Goal: Information Seeking & Learning: Learn about a topic

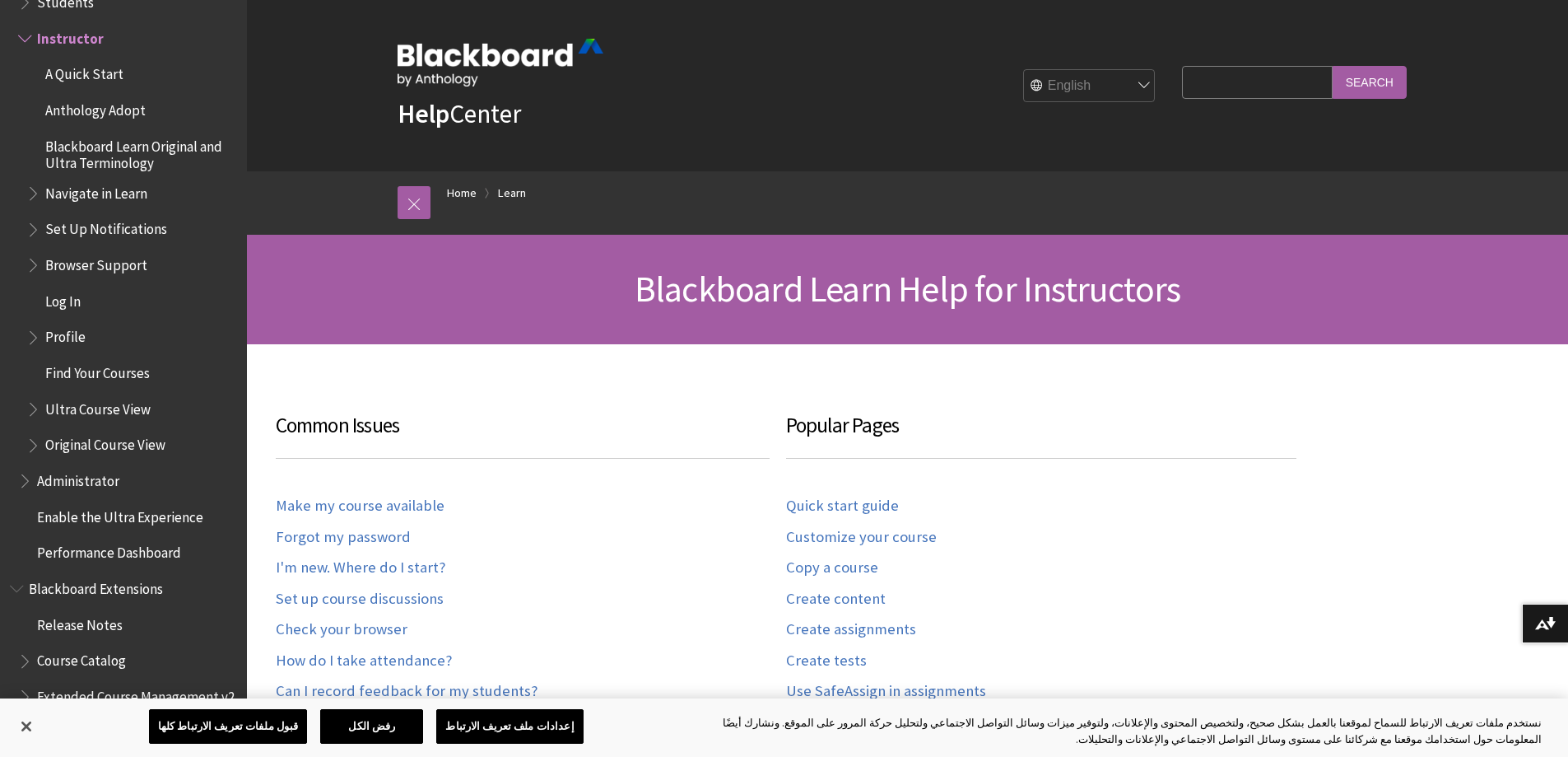
click at [1131, 85] on select "English عربية Català Cymraeg Deutsch Español Suomi Français עברית Italiano 日本語 …" at bounding box center [1090, 87] width 132 height 33
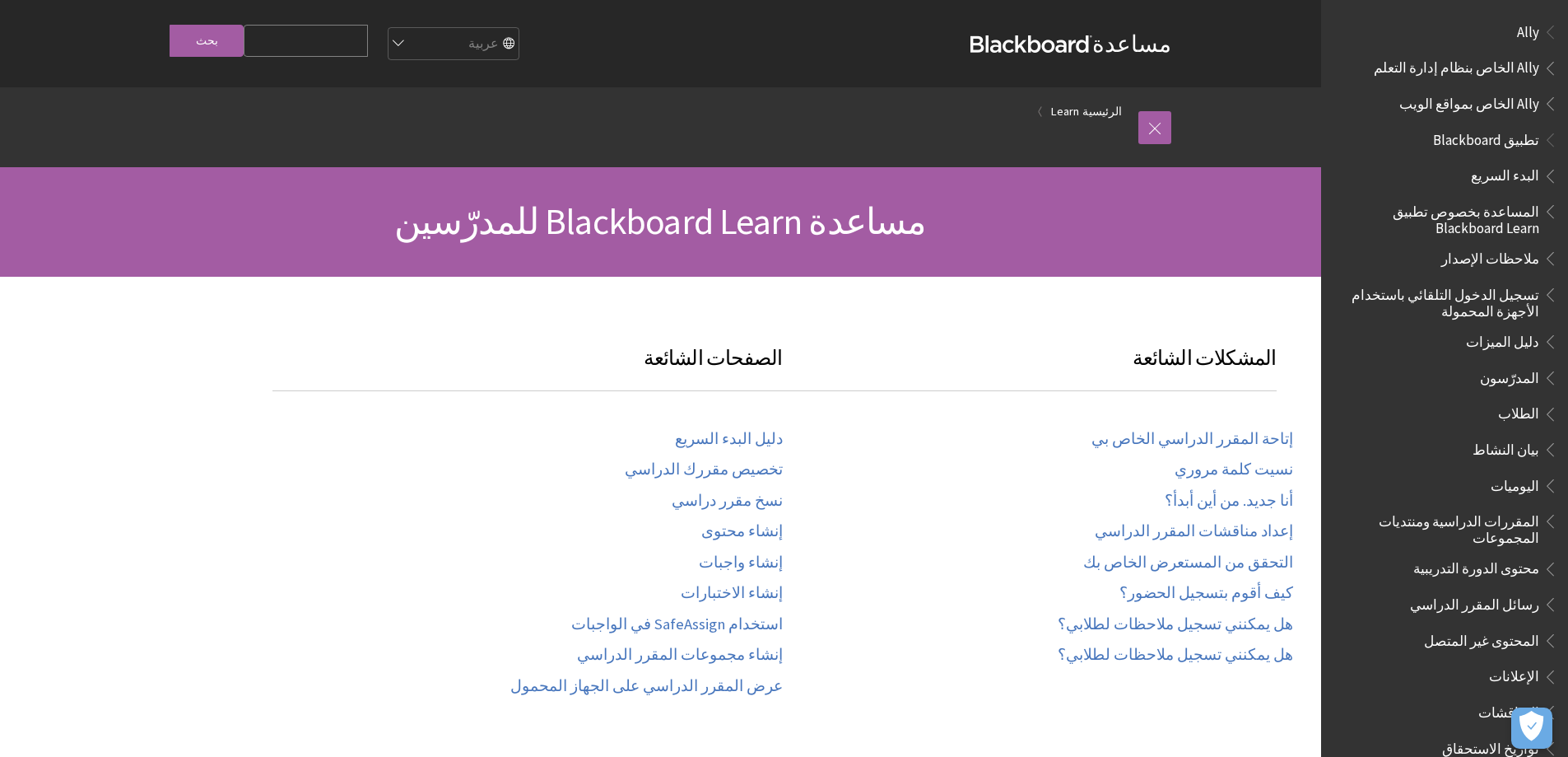
scroll to position [1149, 0]
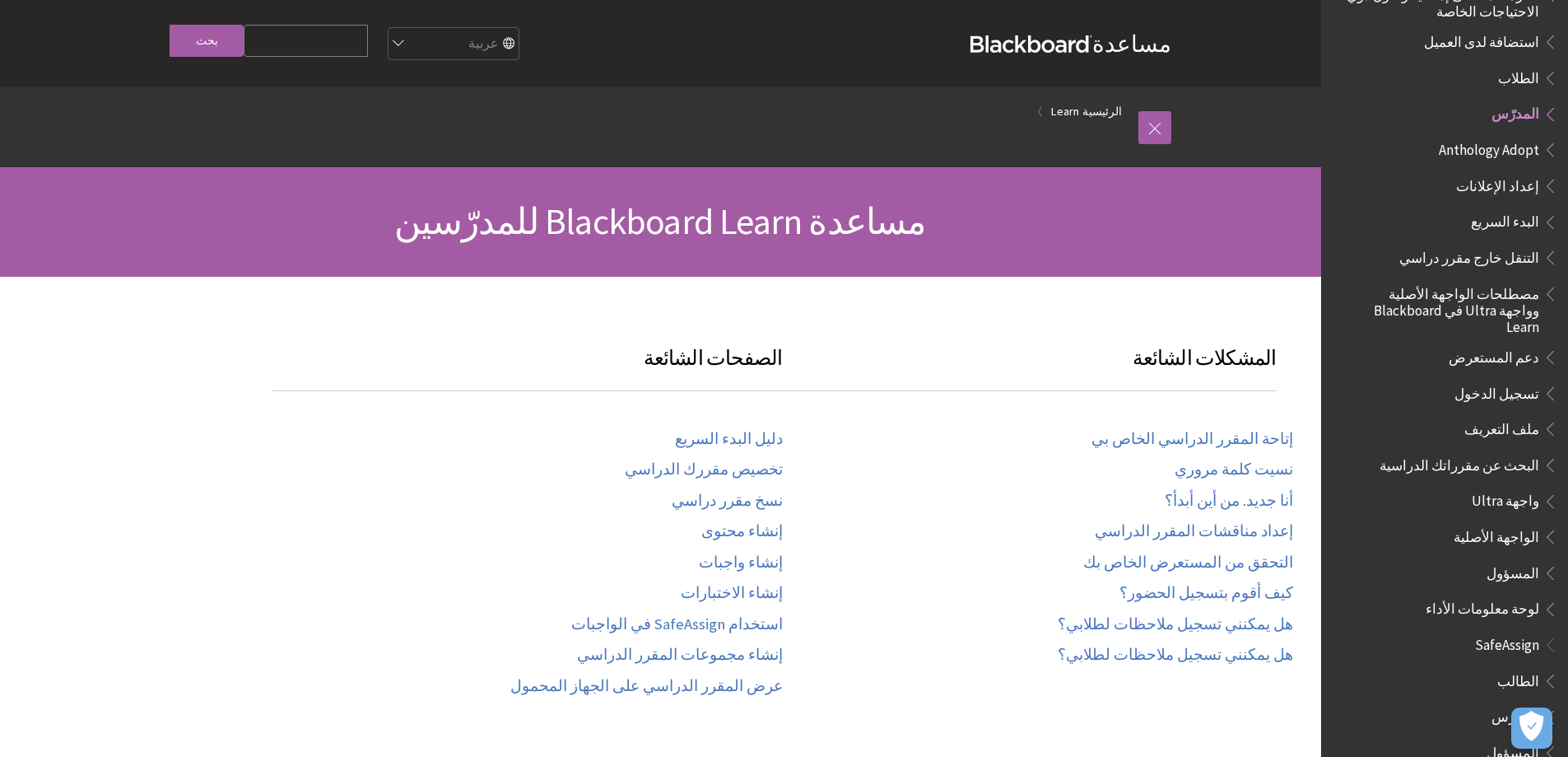
click at [507, 46] on select "English عربية Català Cymraeg Deutsch Español Suomi Français עברית Italiano 日本語 …" at bounding box center [452, 45] width 132 height 33
click at [426, 28] on select "English عربية Català Cymraeg Deutsch Español Suomi Français עברית Italiano 日本語 …" at bounding box center [452, 45] width 132 height 33
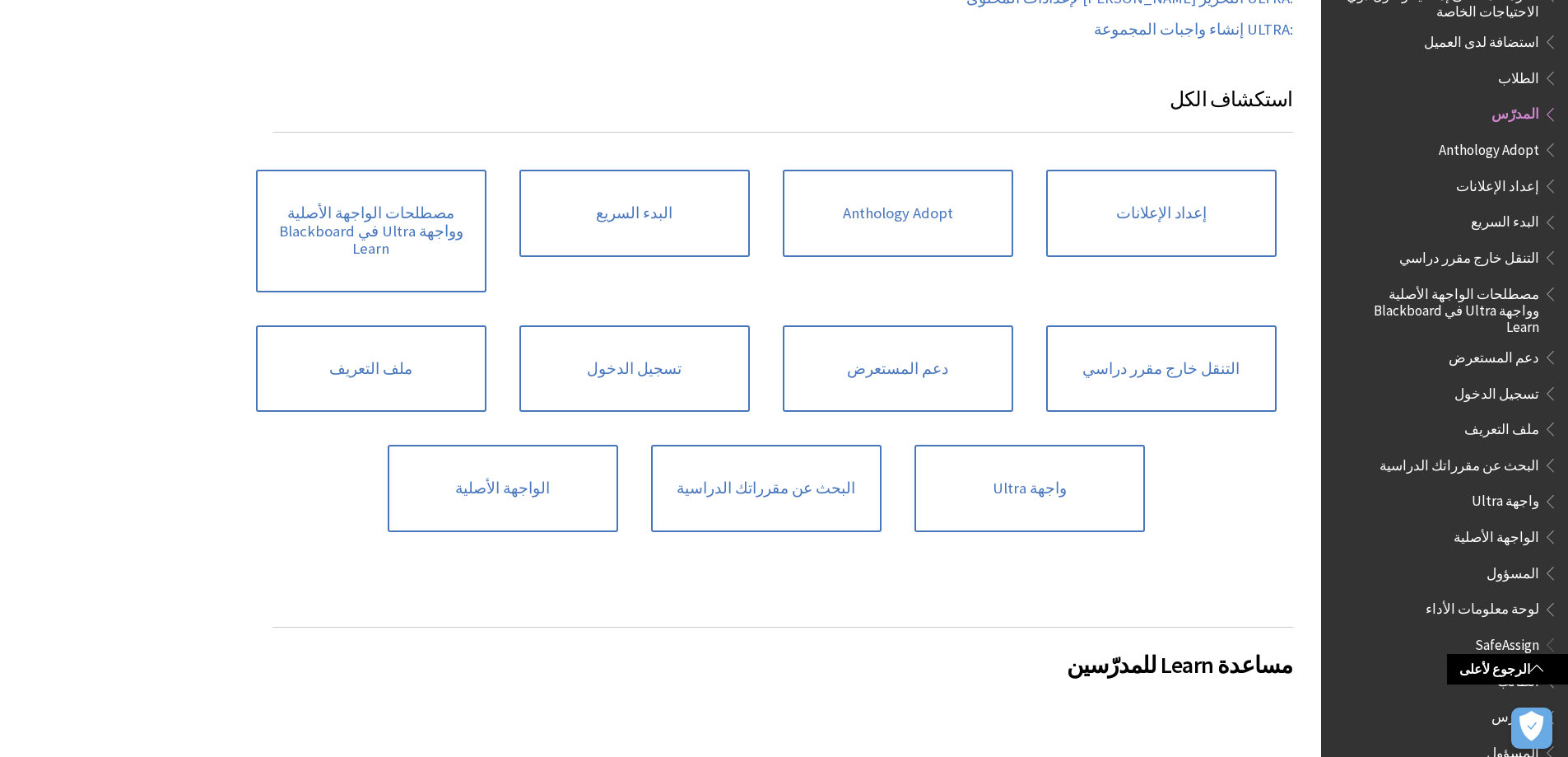
scroll to position [905, 0]
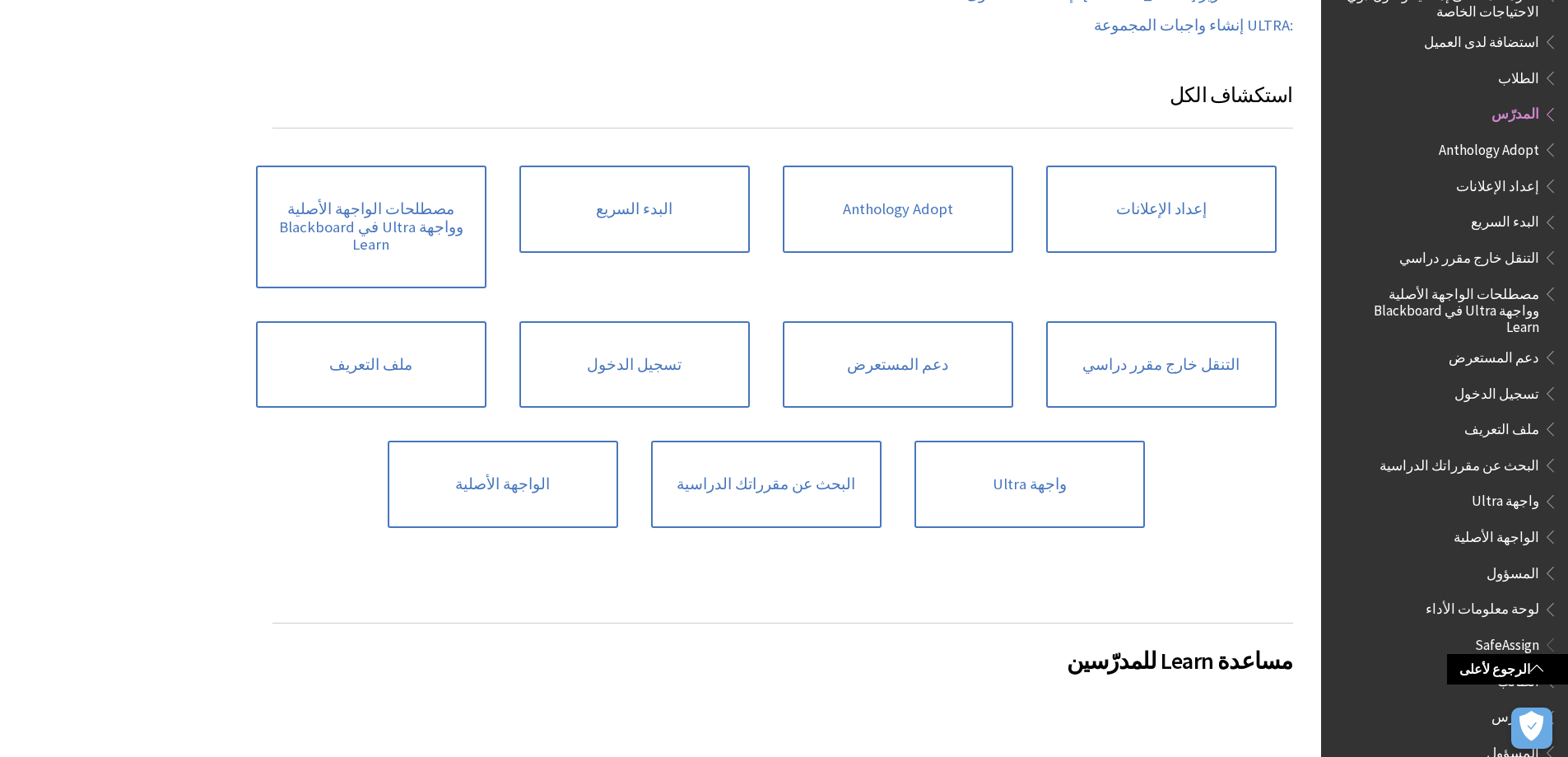
click at [1504, 487] on span "واجهة Ultra" at bounding box center [1505, 498] width 67 height 22
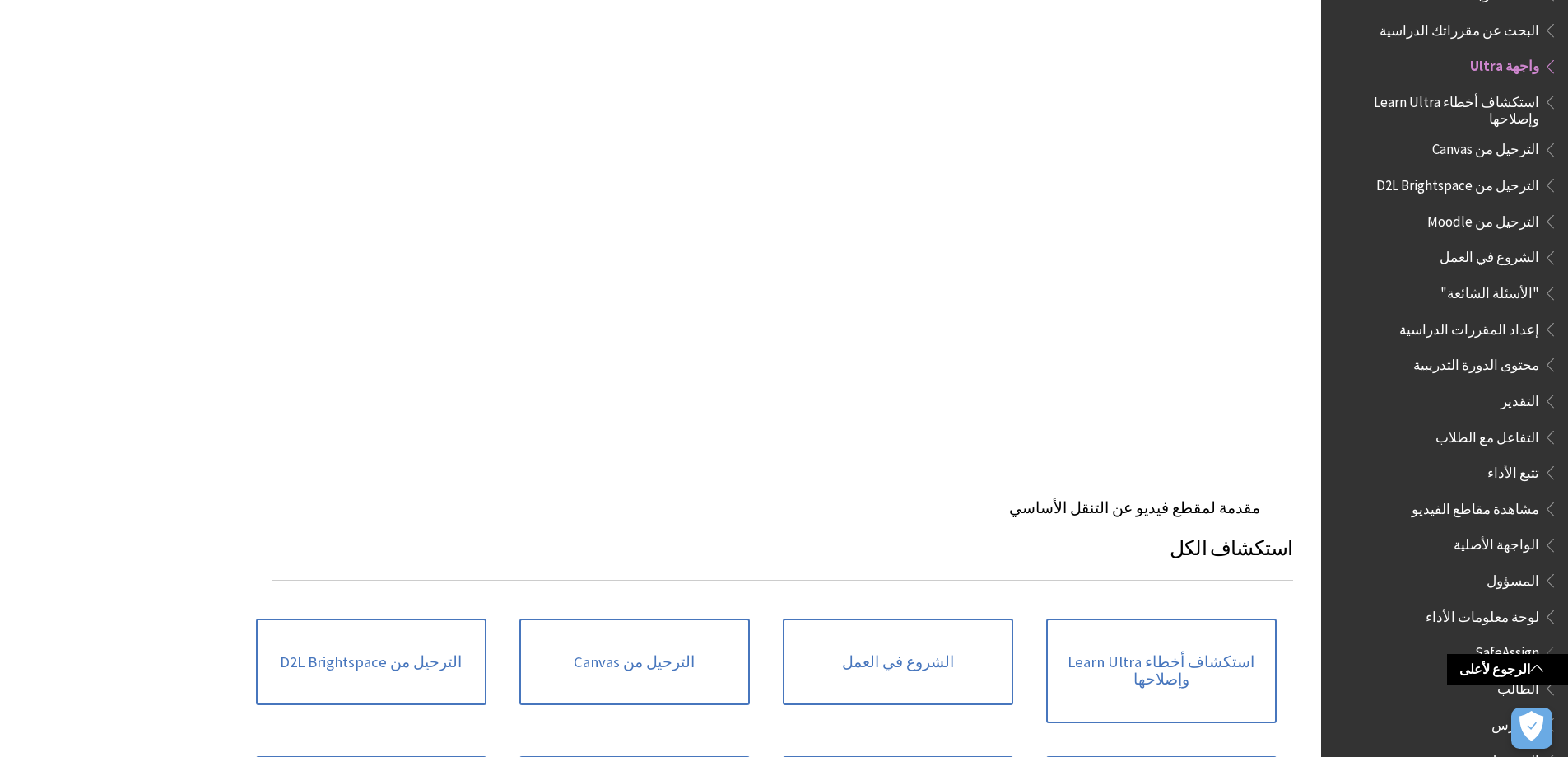
scroll to position [2059, 0]
